Goal: Use online tool/utility

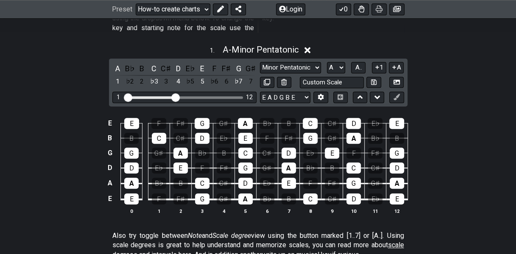
scroll to position [258, 0]
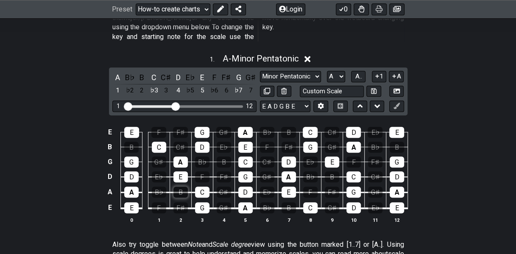
click at [183, 186] on div "B" at bounding box center [180, 191] width 14 height 11
click at [130, 202] on div "E" at bounding box center [131, 207] width 14 height 11
click at [131, 186] on div "A" at bounding box center [131, 191] width 14 height 11
click at [130, 171] on div "D" at bounding box center [131, 176] width 14 height 11
click at [133, 127] on div "E" at bounding box center [131, 132] width 15 height 11
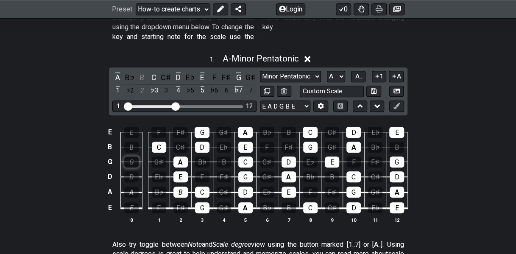
click at [133, 156] on div "G" at bounding box center [131, 161] width 14 height 11
click at [155, 142] on div "C" at bounding box center [159, 147] width 14 height 11
click at [200, 127] on div "G" at bounding box center [201, 132] width 15 height 11
click at [204, 142] on div "D" at bounding box center [202, 147] width 14 height 11
click at [242, 127] on div "A" at bounding box center [245, 132] width 15 height 11
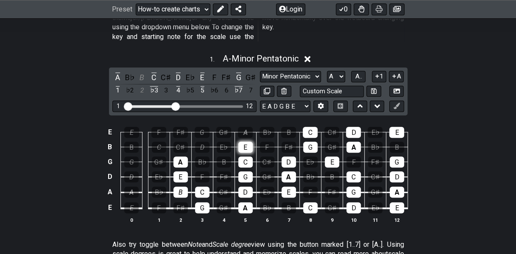
click at [243, 142] on div "E" at bounding box center [245, 147] width 14 height 11
click at [249, 156] on div "C" at bounding box center [245, 161] width 14 height 11
click at [246, 171] on div "G" at bounding box center [245, 176] width 14 height 11
click at [245, 186] on div "D" at bounding box center [245, 191] width 14 height 11
click at [247, 202] on div "A" at bounding box center [245, 207] width 14 height 11
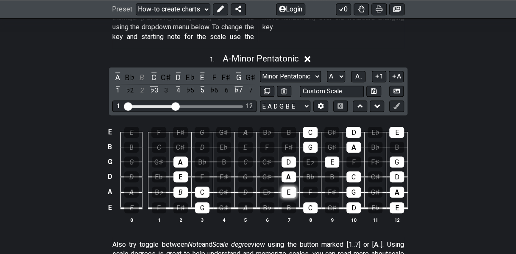
drag, startPoint x: 300, startPoint y: 178, endPoint x: 292, endPoint y: 178, distance: 7.6
click at [296, 178] on tr "A A B♭ B C C♯ D E♭ E F F♯ G G♯ A" at bounding box center [256, 185] width 302 height 16
click at [289, 186] on div "E" at bounding box center [288, 191] width 14 height 11
click at [290, 171] on div "A" at bounding box center [288, 176] width 14 height 11
click at [290, 156] on div "D" at bounding box center [288, 161] width 14 height 11
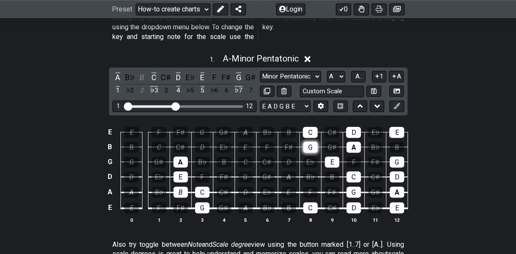
click at [309, 142] on div "G" at bounding box center [310, 147] width 14 height 11
click at [311, 127] on div "C" at bounding box center [309, 132] width 15 height 11
click at [343, 132] on td "A" at bounding box center [353, 139] width 22 height 15
click at [347, 127] on div "D" at bounding box center [353, 132] width 15 height 11
click at [350, 147] on td "F" at bounding box center [353, 154] width 22 height 15
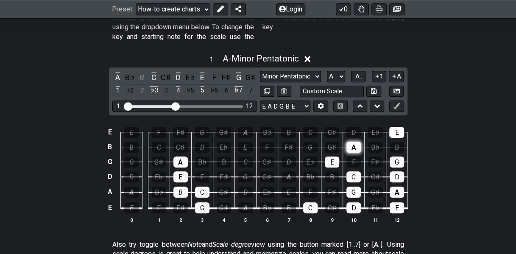
click at [351, 142] on div "A" at bounding box center [353, 147] width 14 height 11
click at [330, 156] on div "E" at bounding box center [332, 161] width 14 height 11
